Goal: Transaction & Acquisition: Purchase product/service

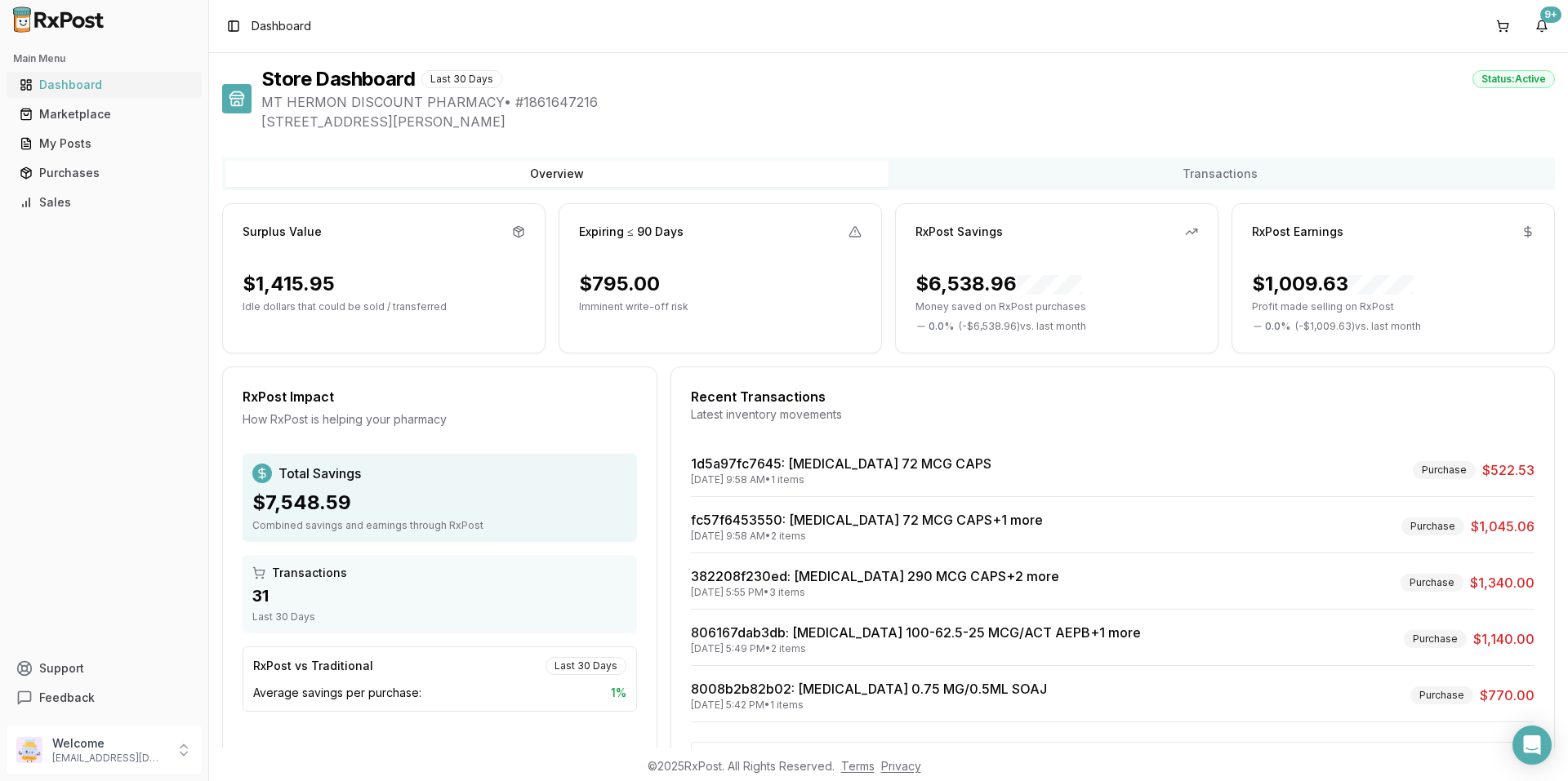
click at [41, 80] on div "Dashboard" at bounding box center [103, 84] width 169 height 16
click at [42, 116] on div "Marketplace" at bounding box center [103, 113] width 169 height 16
click at [49, 113] on div "Marketplace" at bounding box center [103, 113] width 169 height 16
click at [50, 113] on div "Marketplace" at bounding box center [103, 113] width 169 height 16
click at [50, 113] on div "Marketplace" at bounding box center [103, 113] width 169 height 16
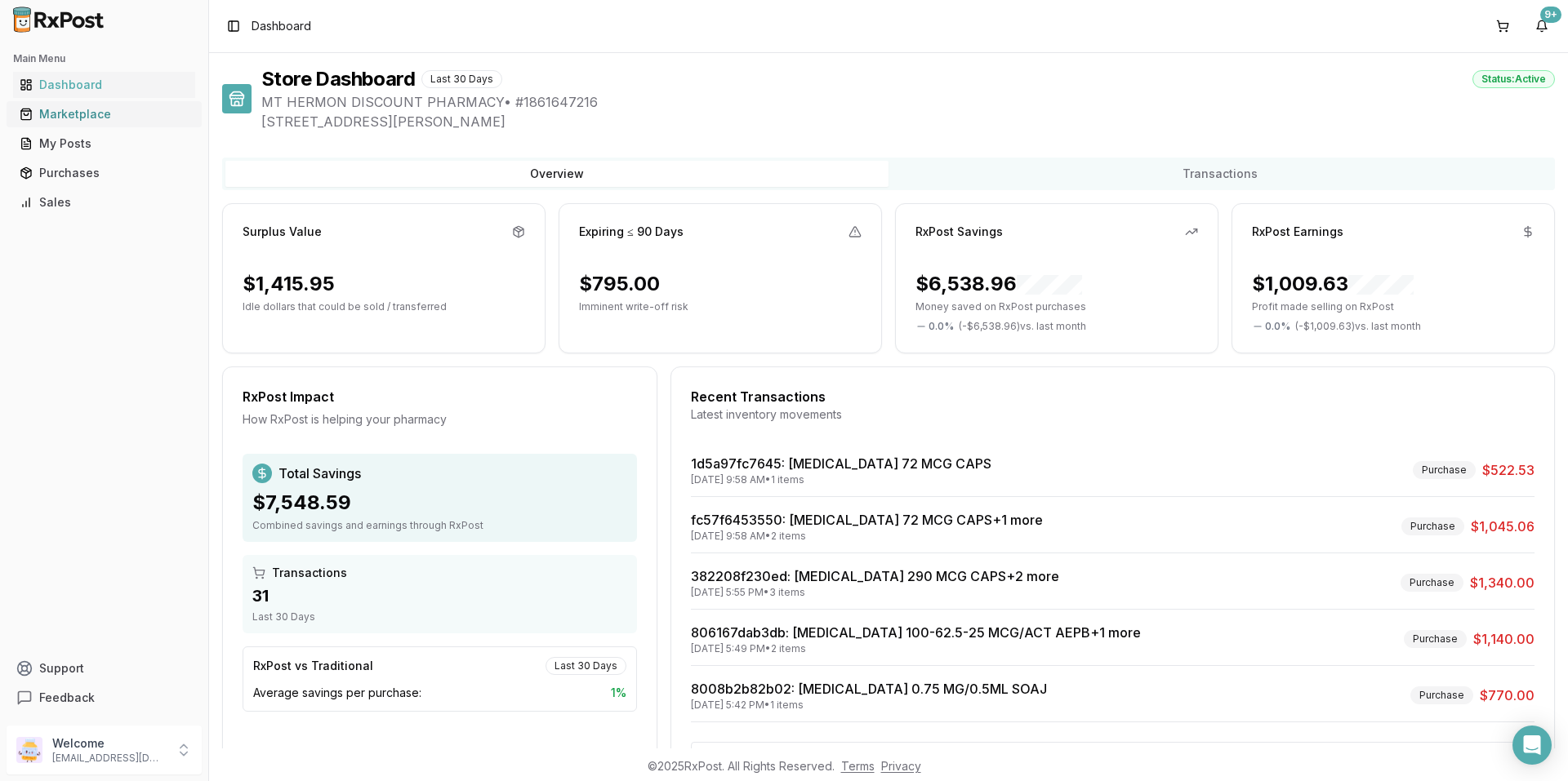
click at [52, 113] on div "Marketplace" at bounding box center [103, 113] width 169 height 16
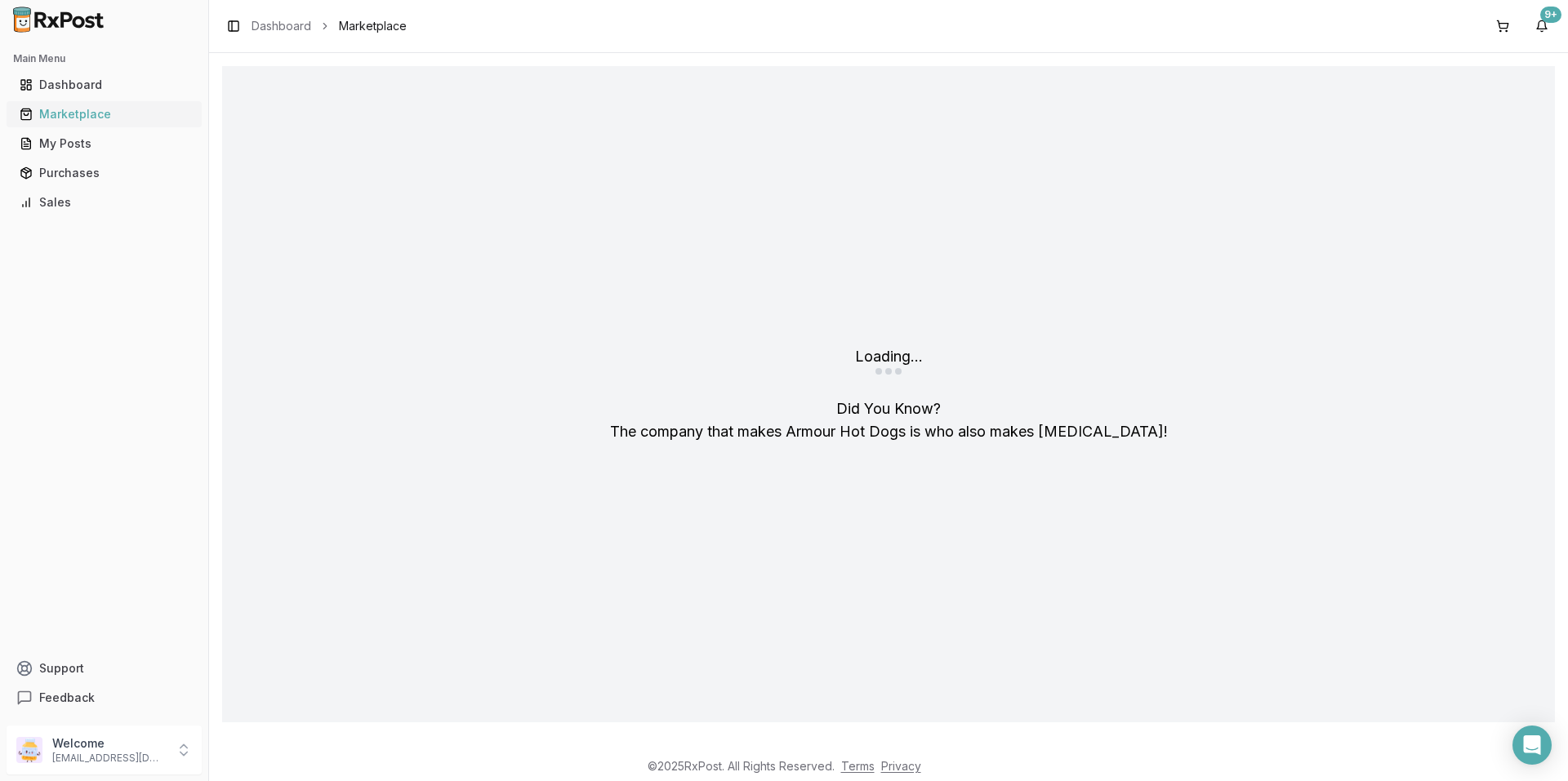
click at [53, 112] on div "Marketplace" at bounding box center [103, 113] width 169 height 16
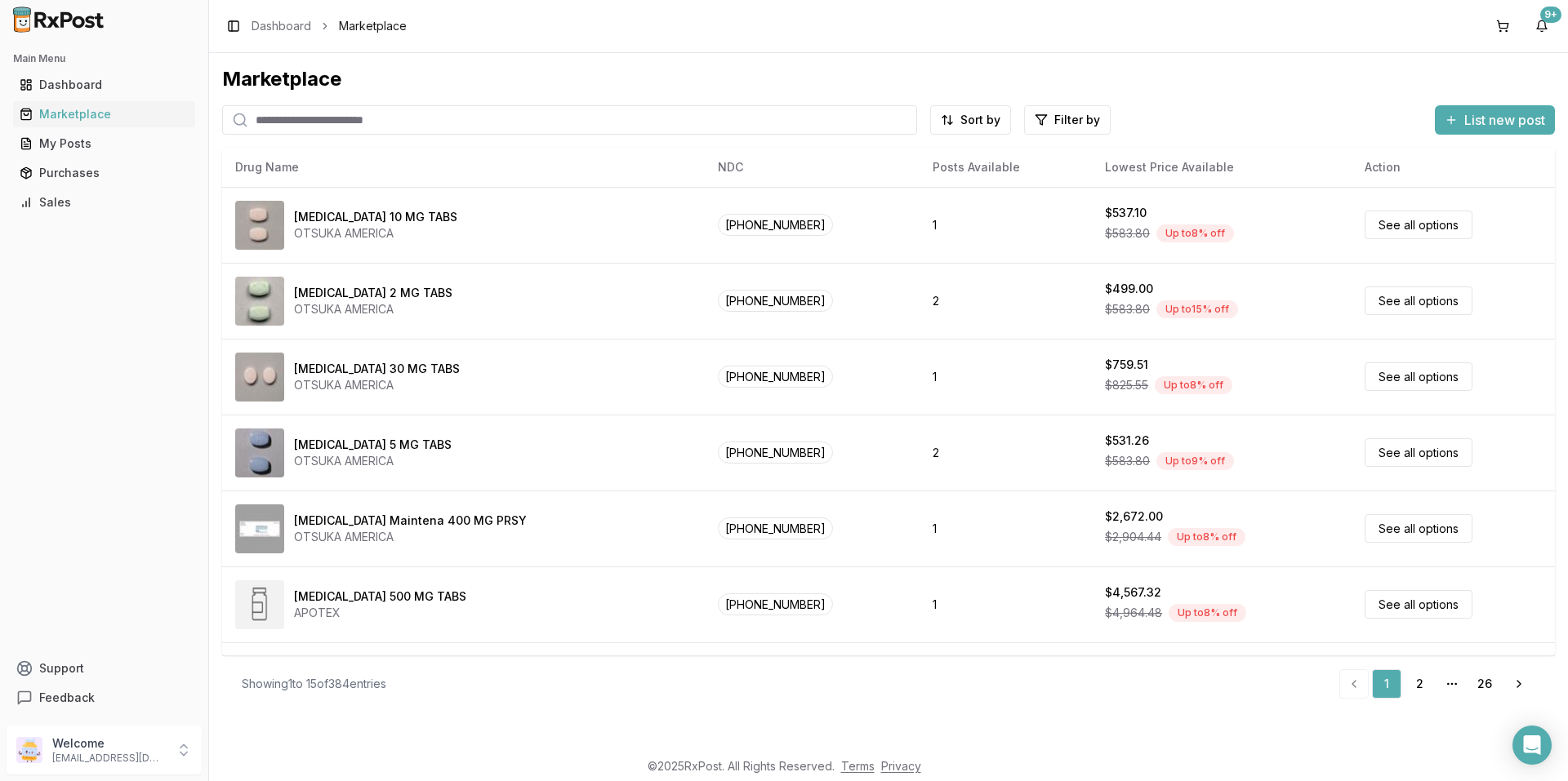
click at [417, 113] on input "search" at bounding box center [569, 119] width 695 height 29
type input "*******"
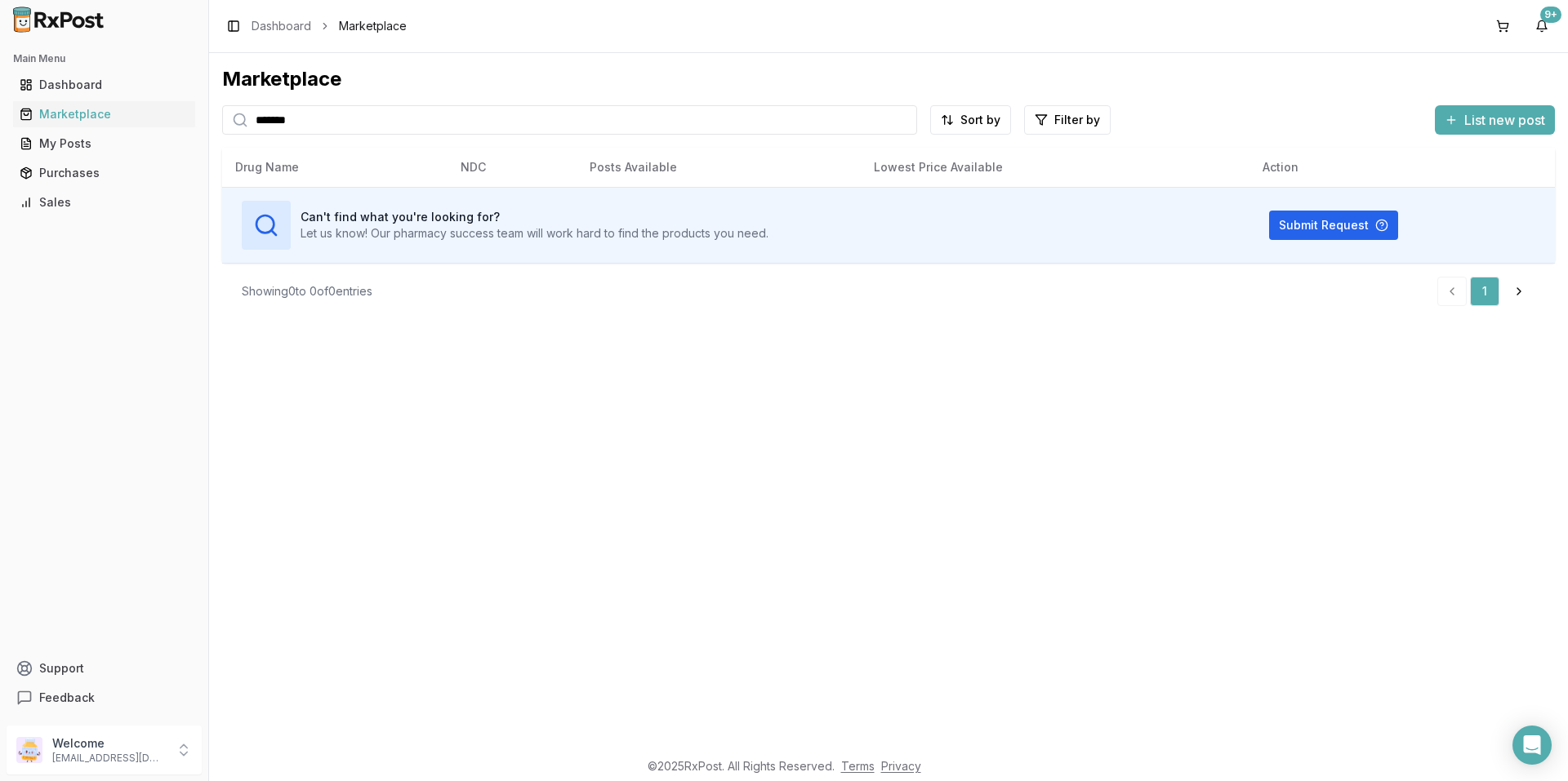
click at [903, 120] on input "*******" at bounding box center [569, 119] width 695 height 29
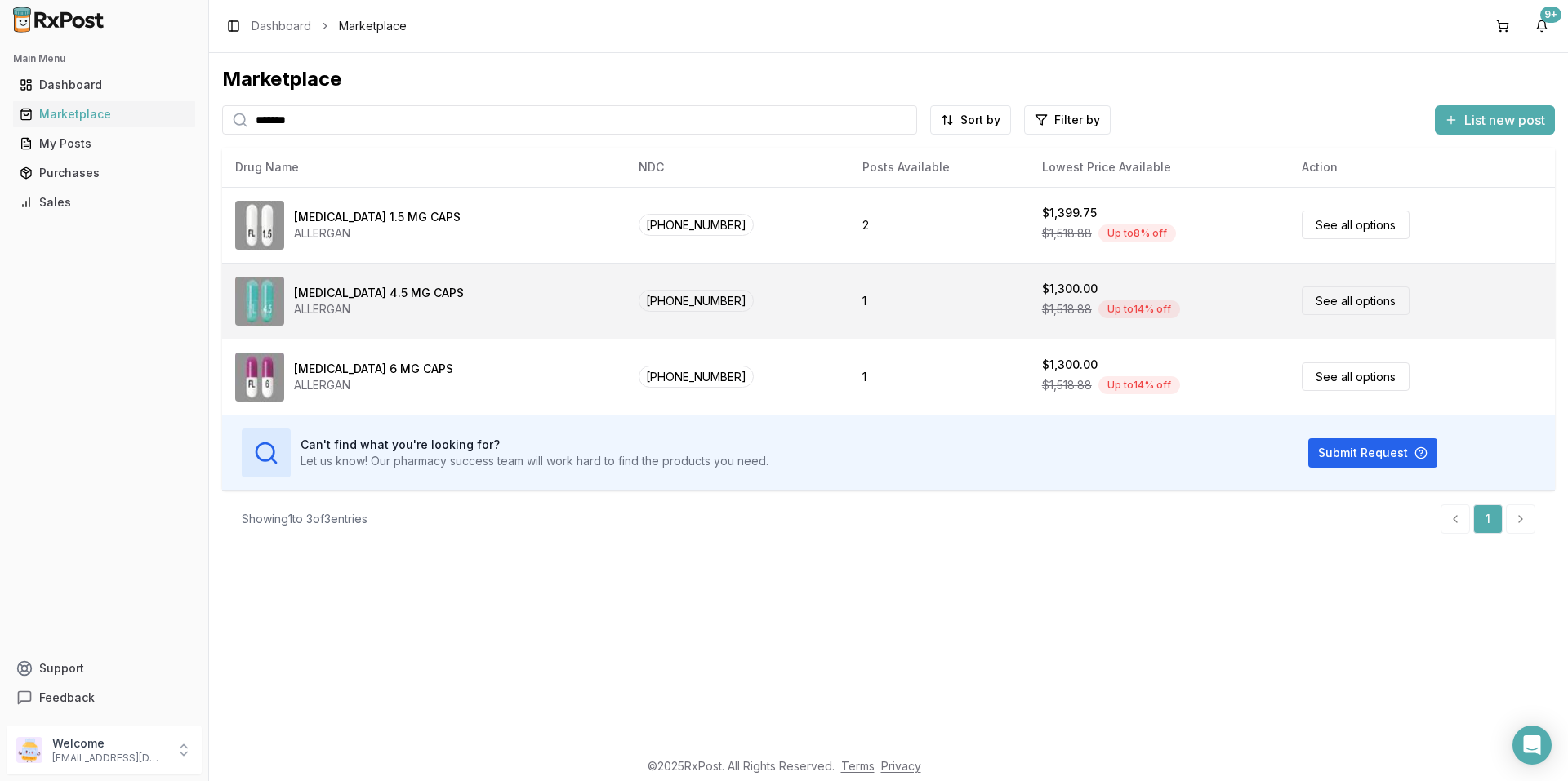
type input "*******"
click at [1324, 294] on link "See all options" at bounding box center [1355, 301] width 108 height 29
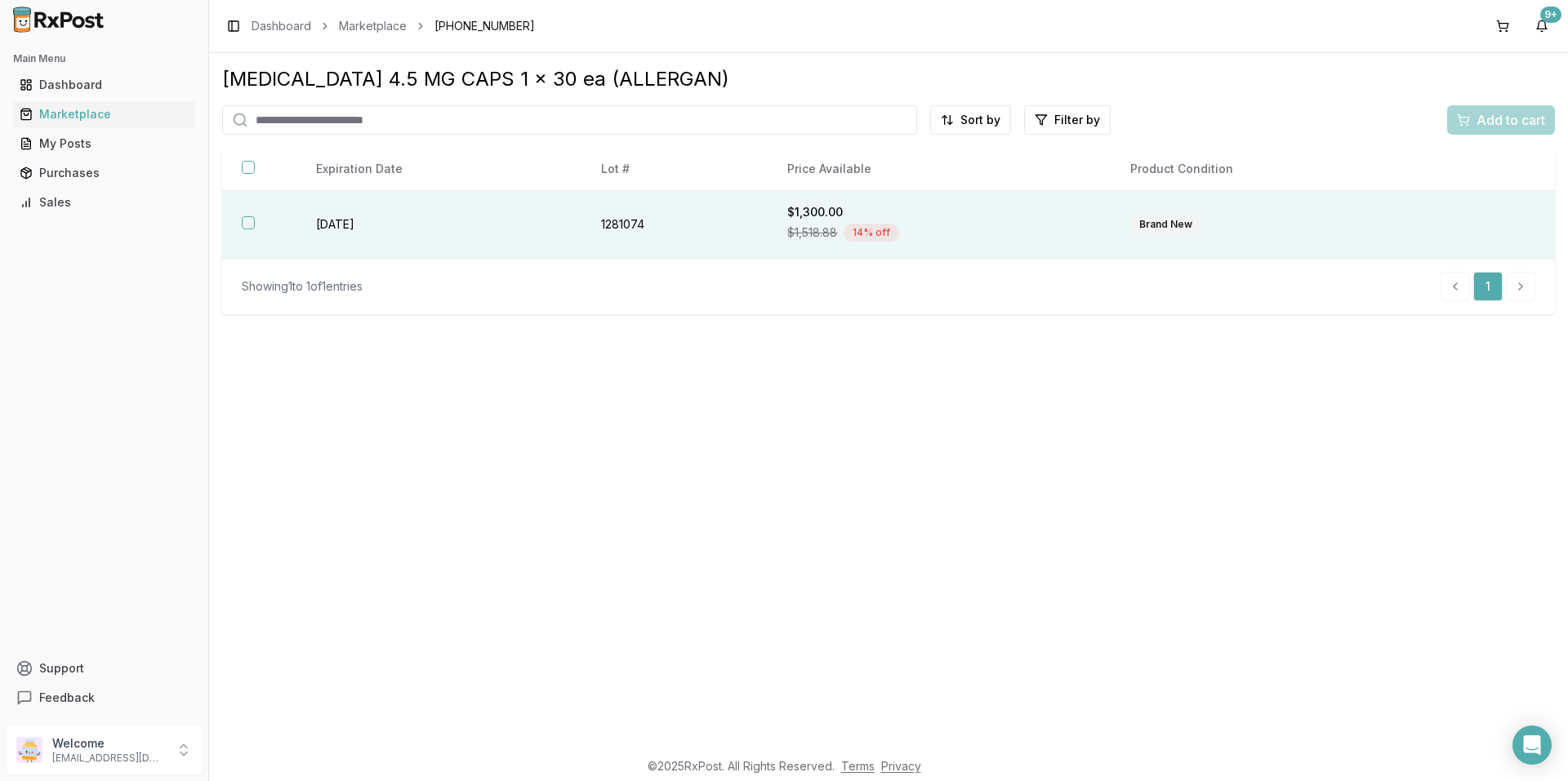
click at [703, 224] on td "1281074" at bounding box center [675, 224] width 187 height 68
click at [1508, 118] on span "Add to cart" at bounding box center [1511, 119] width 69 height 19
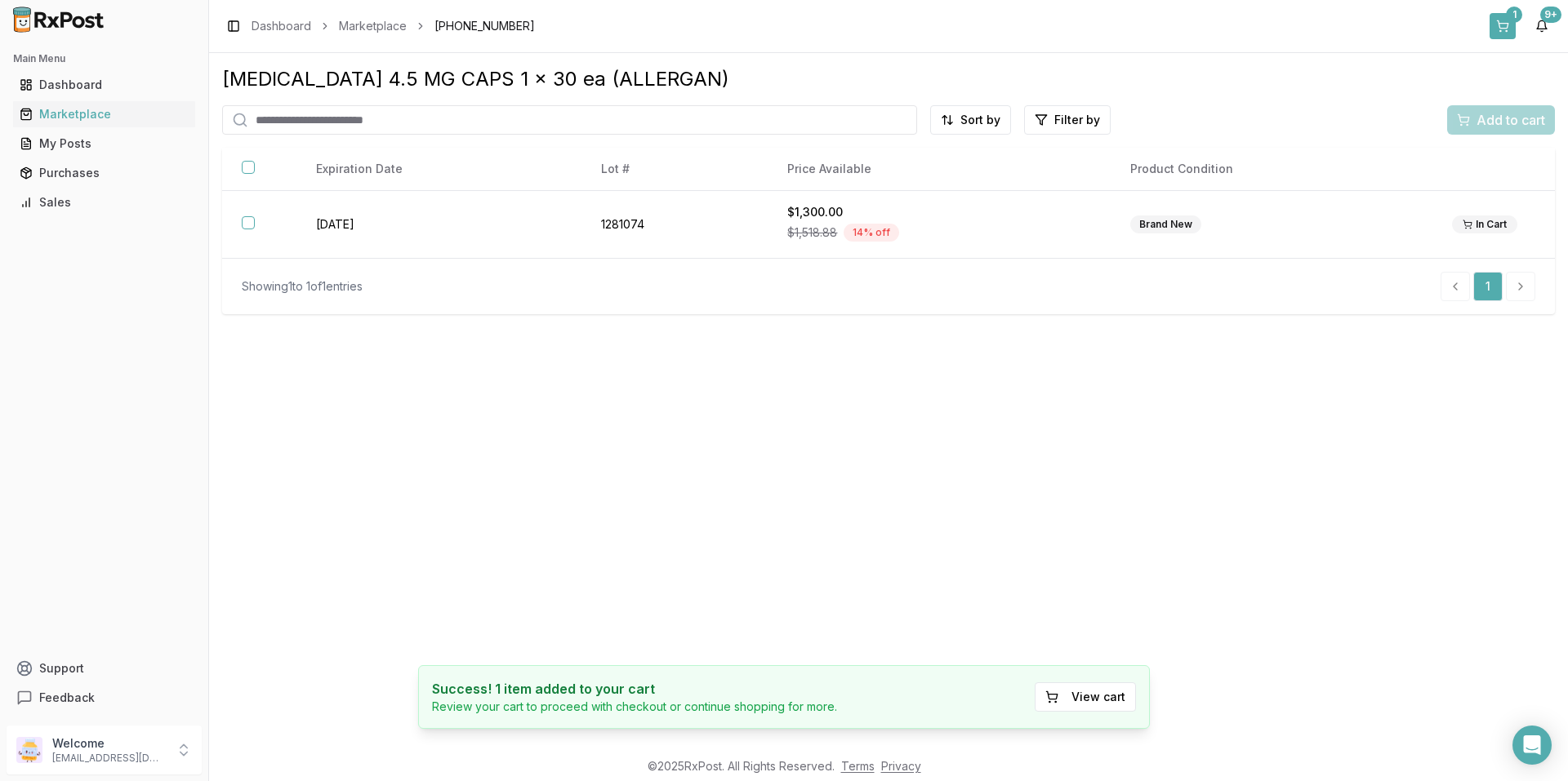
click at [1499, 31] on button "1" at bounding box center [1502, 26] width 26 height 26
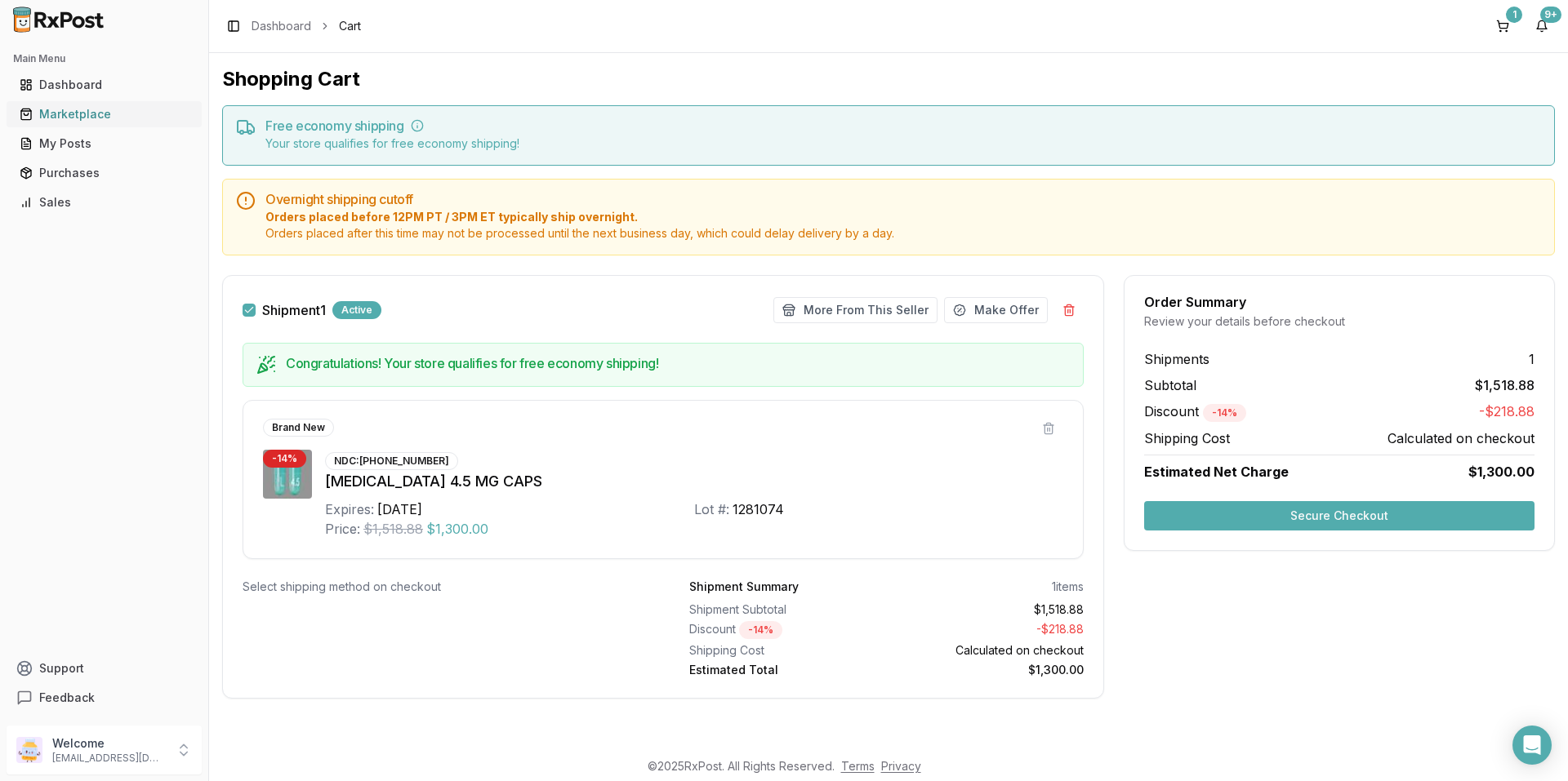
click at [76, 113] on div "Marketplace" at bounding box center [103, 113] width 169 height 16
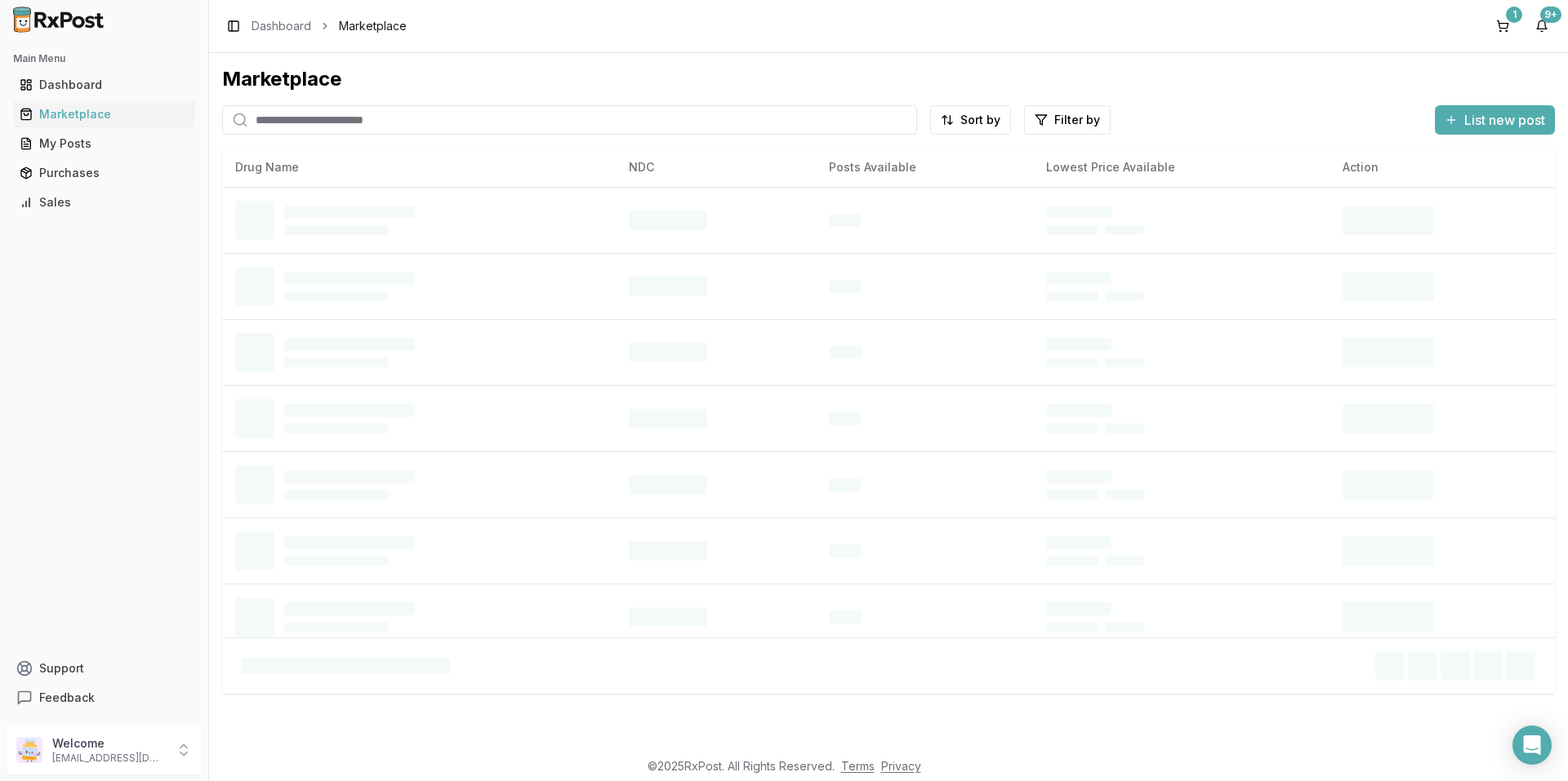
click at [334, 115] on input "search" at bounding box center [569, 119] width 695 height 29
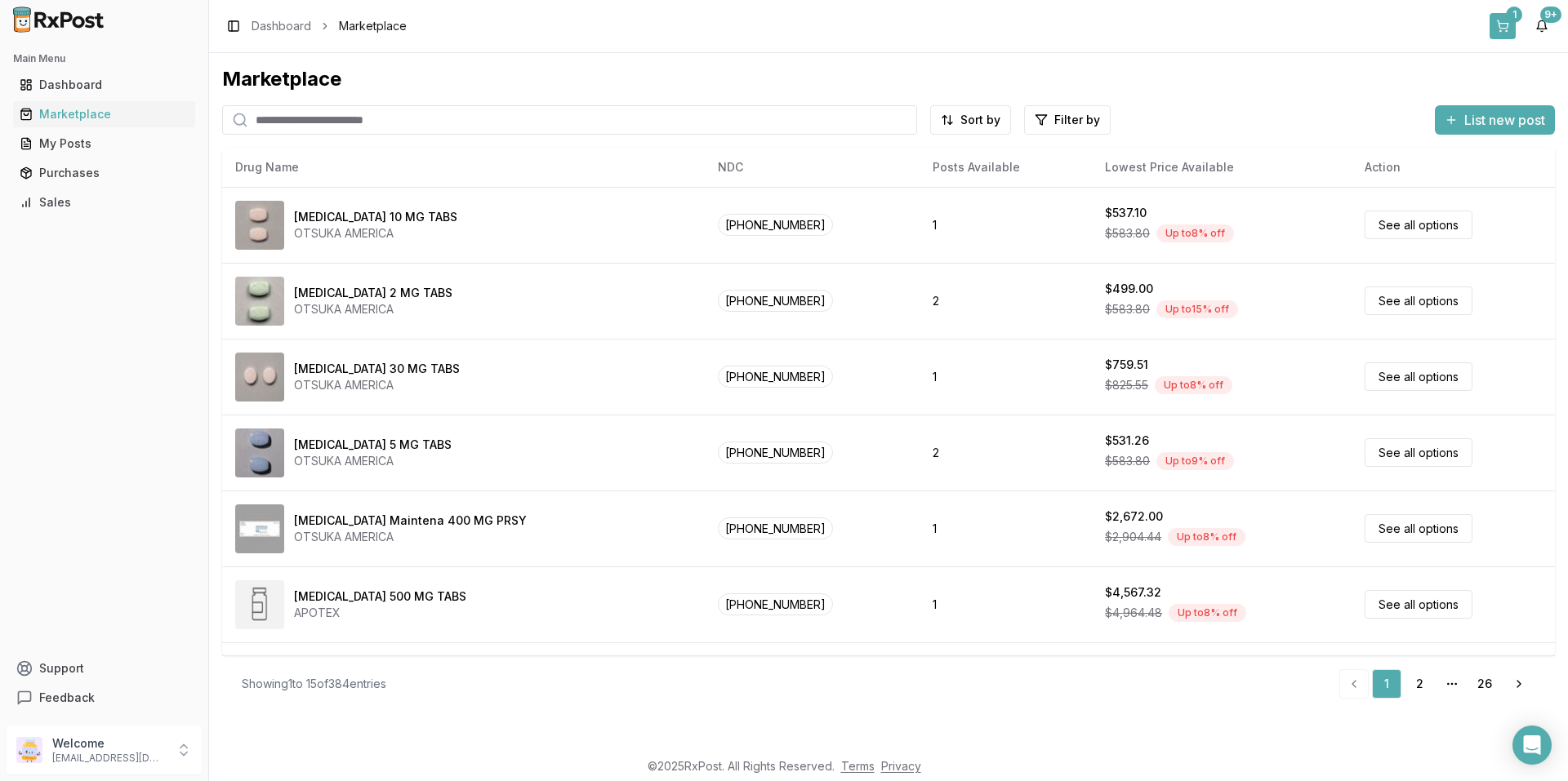
click at [1512, 23] on button "1" at bounding box center [1502, 26] width 26 height 26
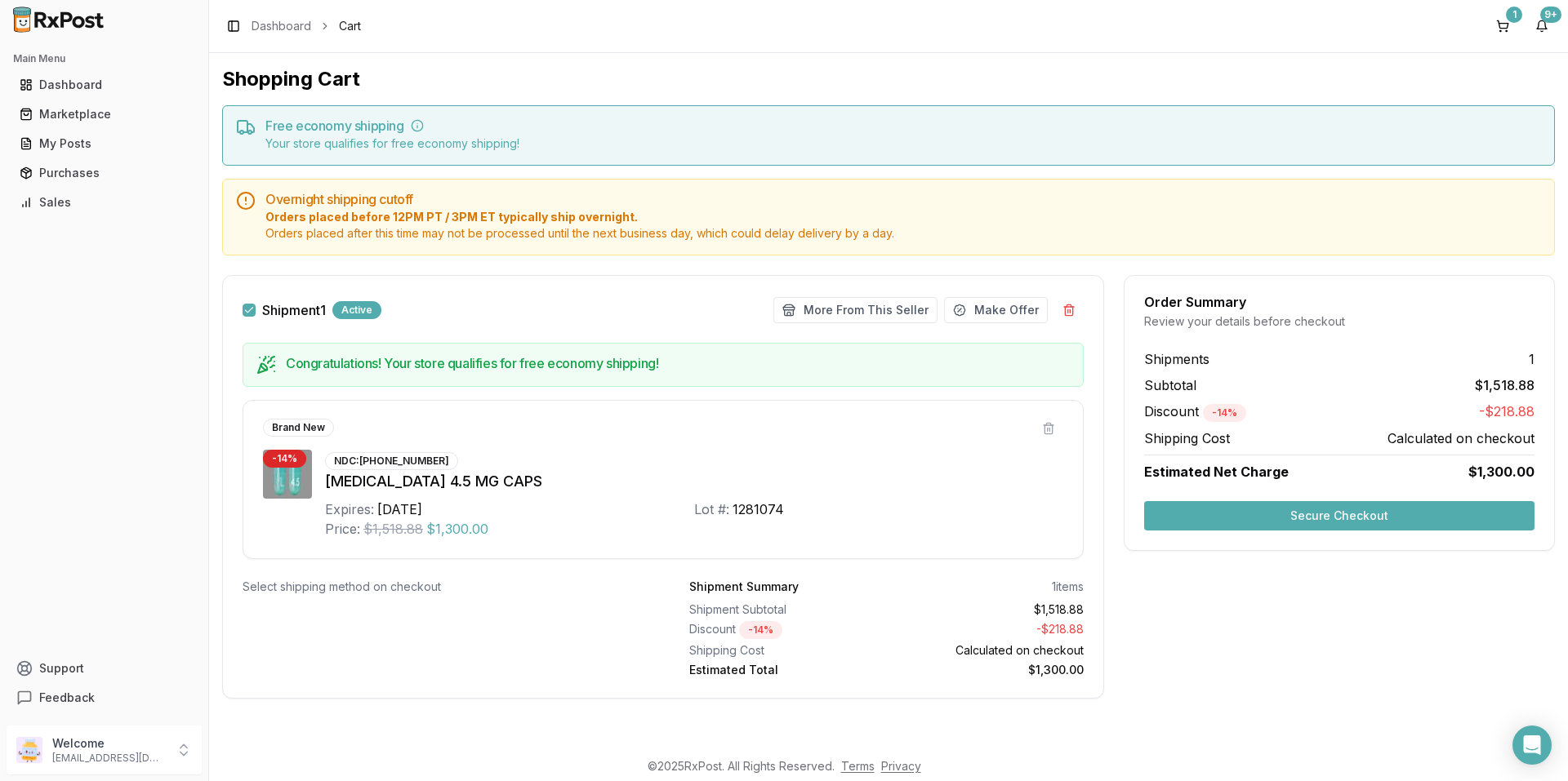
click at [876, 460] on div "NDC: [PHONE_NUMBER] [MEDICAL_DATA] 4.5 MG CAPS Expires: [DATE] Lot #: 1281074 P…" at bounding box center [694, 494] width 739 height 89
click at [1184, 512] on button "Secure Checkout" at bounding box center [1339, 515] width 390 height 29
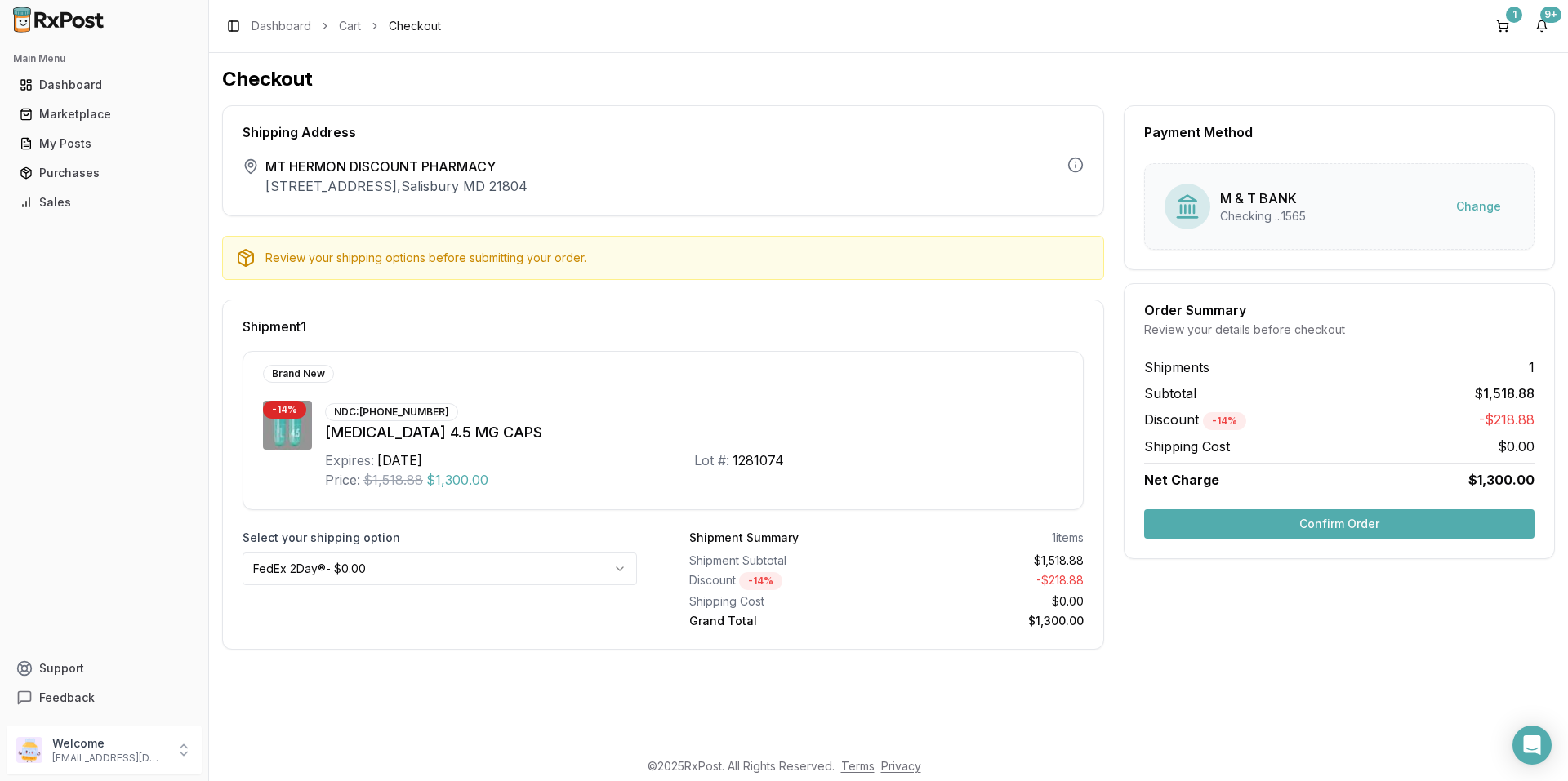
click at [1200, 525] on button "Confirm Order" at bounding box center [1339, 524] width 390 height 29
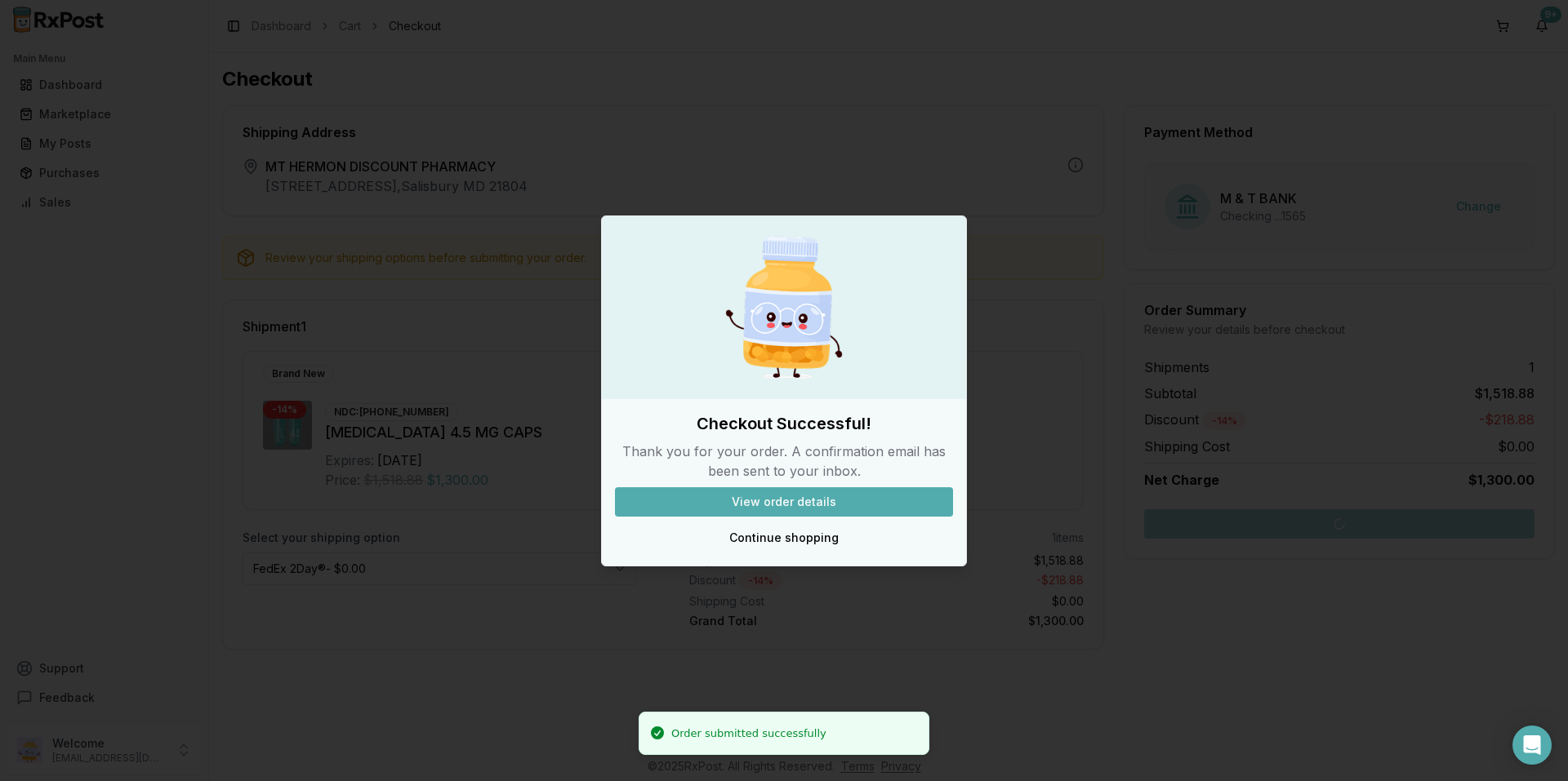
click at [797, 502] on button "View order details" at bounding box center [784, 502] width 338 height 29
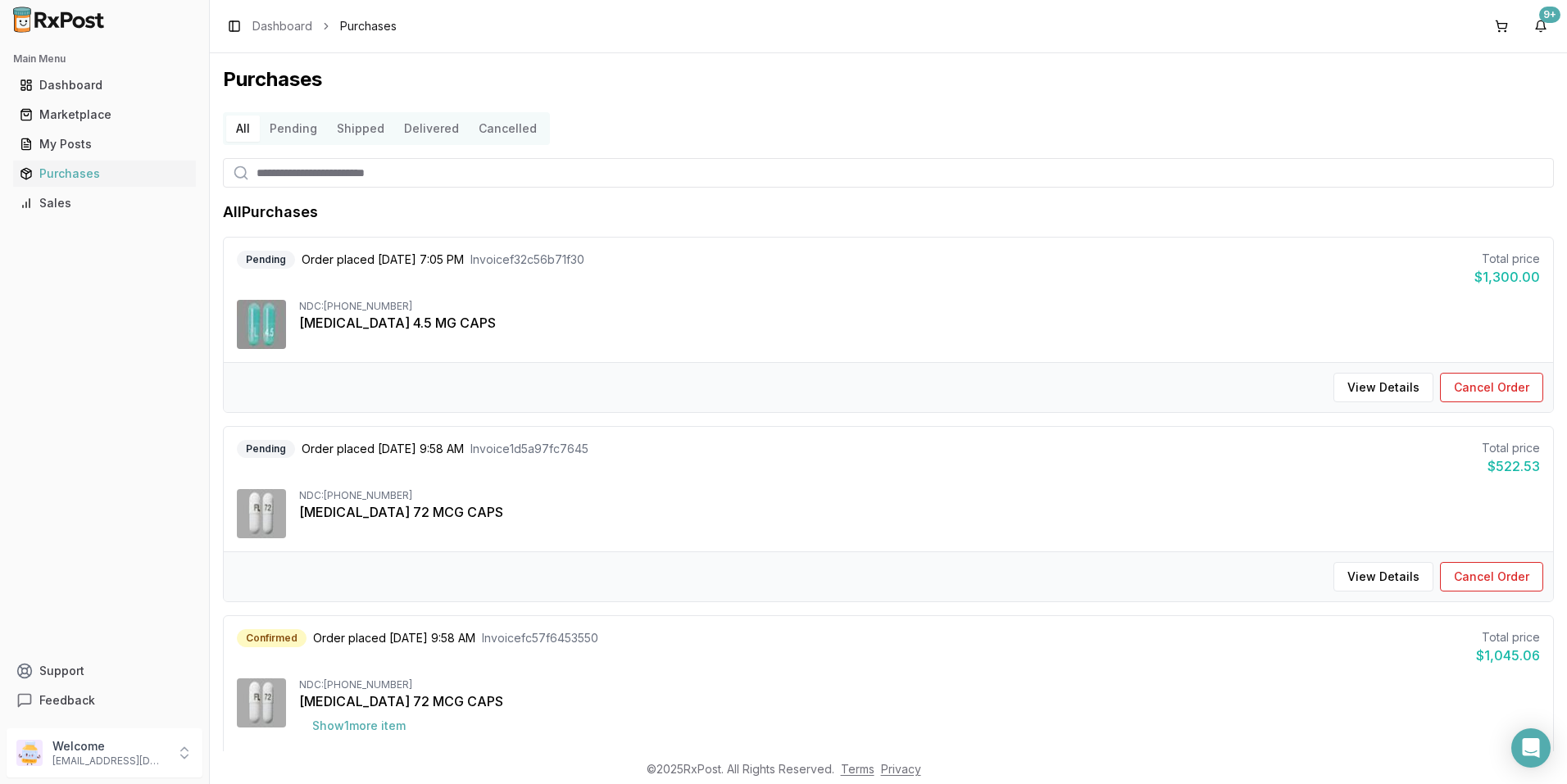
click at [789, 326] on div "[MEDICAL_DATA] 4.5 MG CAPS" at bounding box center [919, 322] width 1241 height 19
